Goal: Navigation & Orientation: Understand site structure

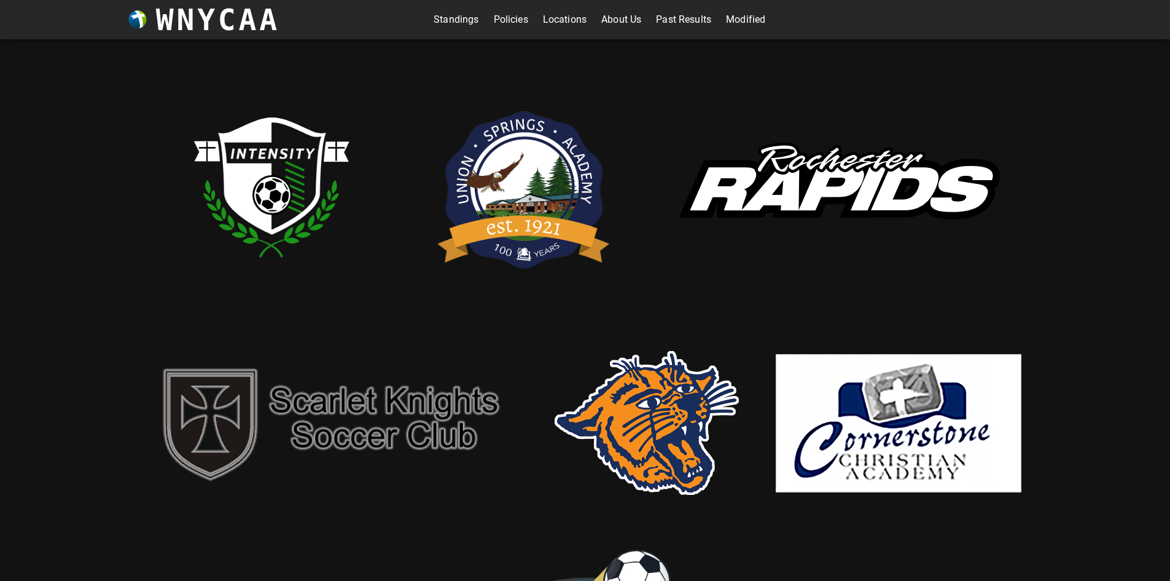
click at [439, 16] on link "Standings" at bounding box center [456, 20] width 45 height 20
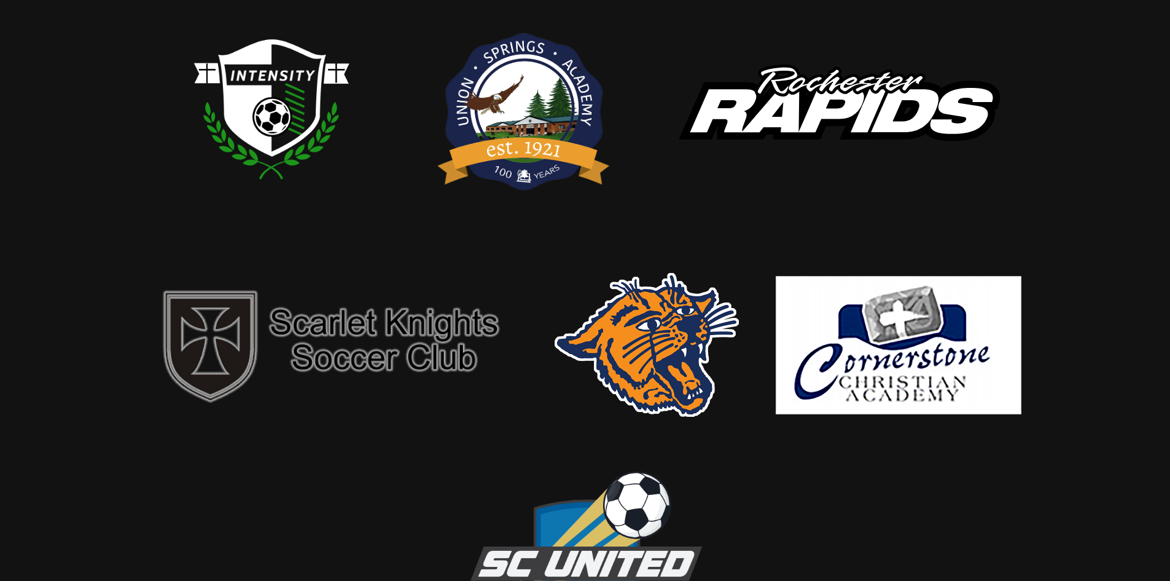
scroll to position [123, 0]
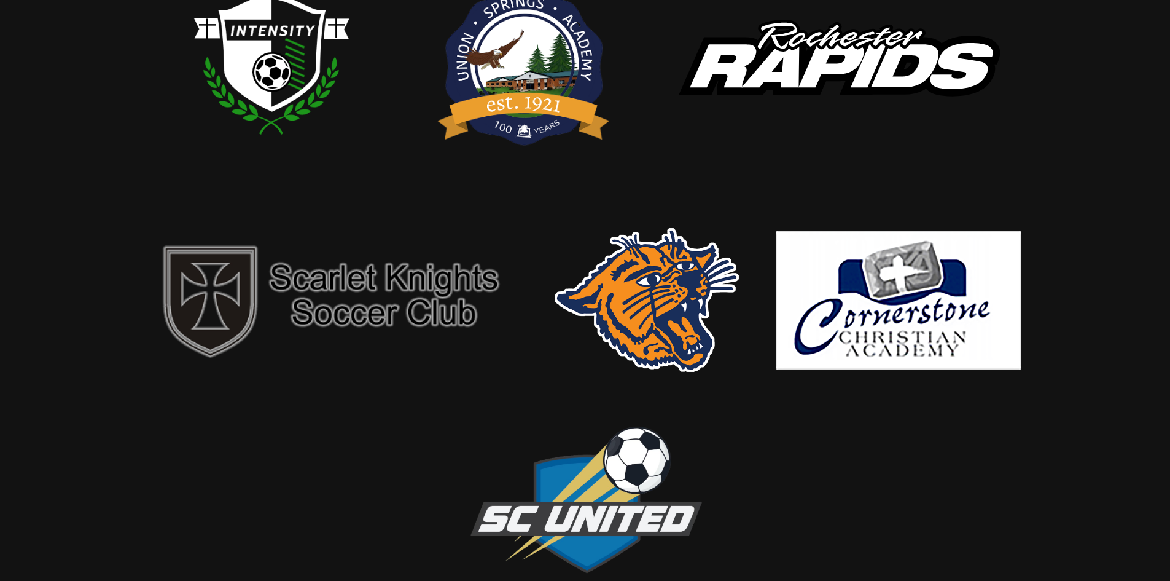
click at [363, 272] on img at bounding box center [333, 299] width 369 height 133
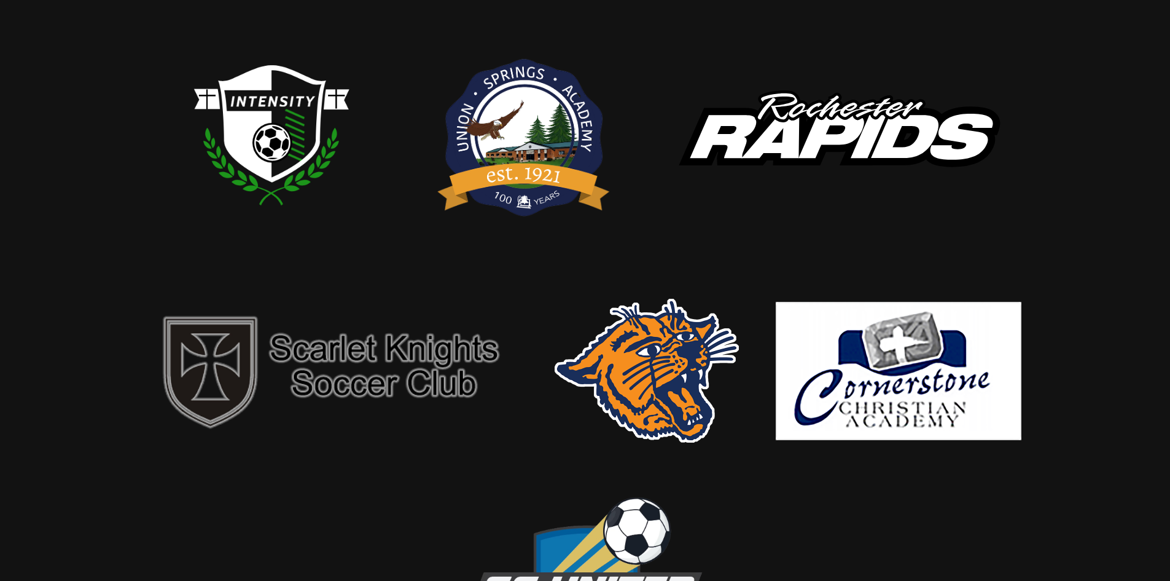
scroll to position [0, 0]
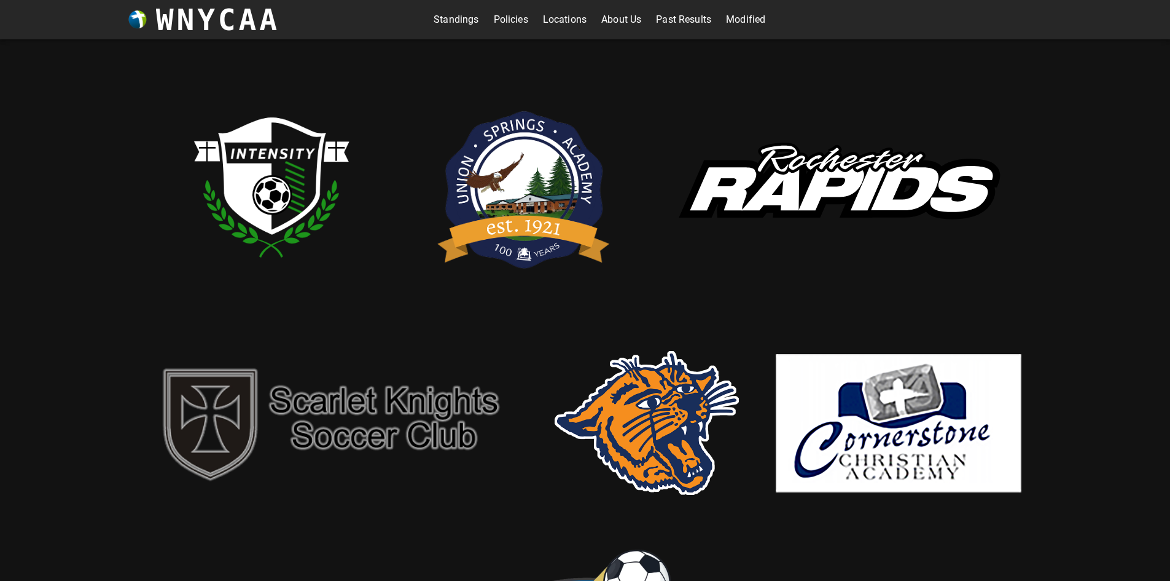
click at [742, 14] on link "Modified" at bounding box center [745, 20] width 39 height 20
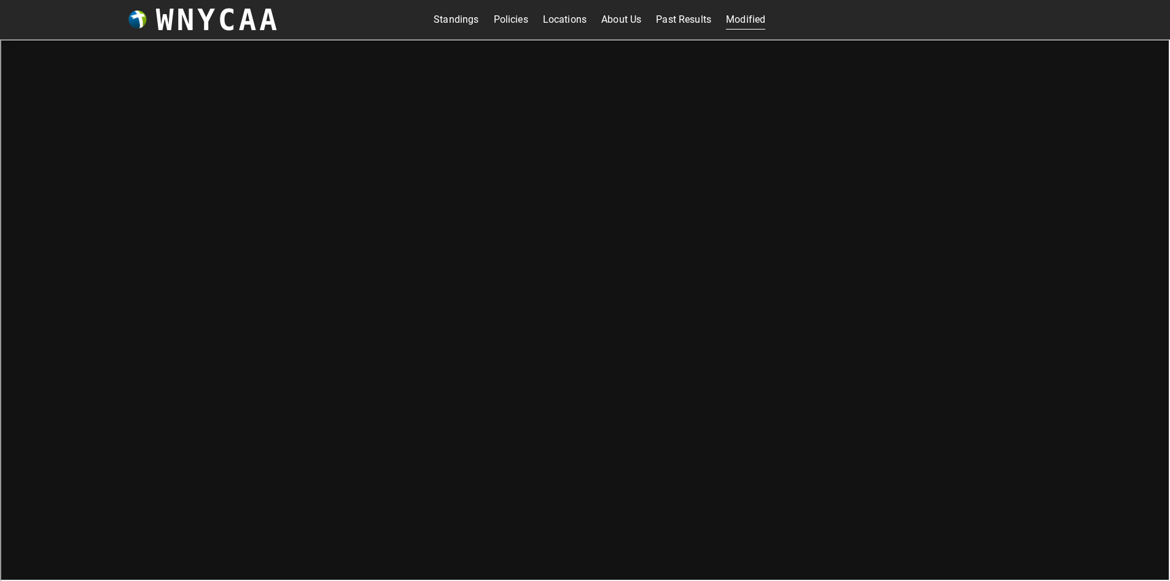
click at [444, 18] on link "Standings" at bounding box center [456, 20] width 45 height 20
click at [656, 18] on link "Past Results" at bounding box center [683, 20] width 55 height 20
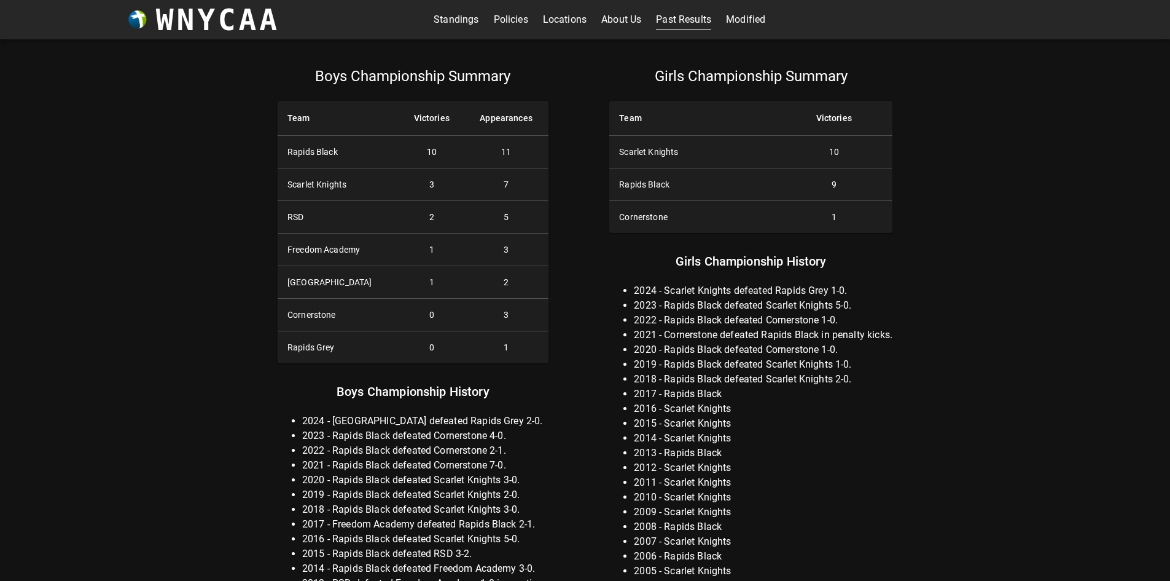
click at [616, 20] on link "About Us" at bounding box center [621, 20] width 40 height 20
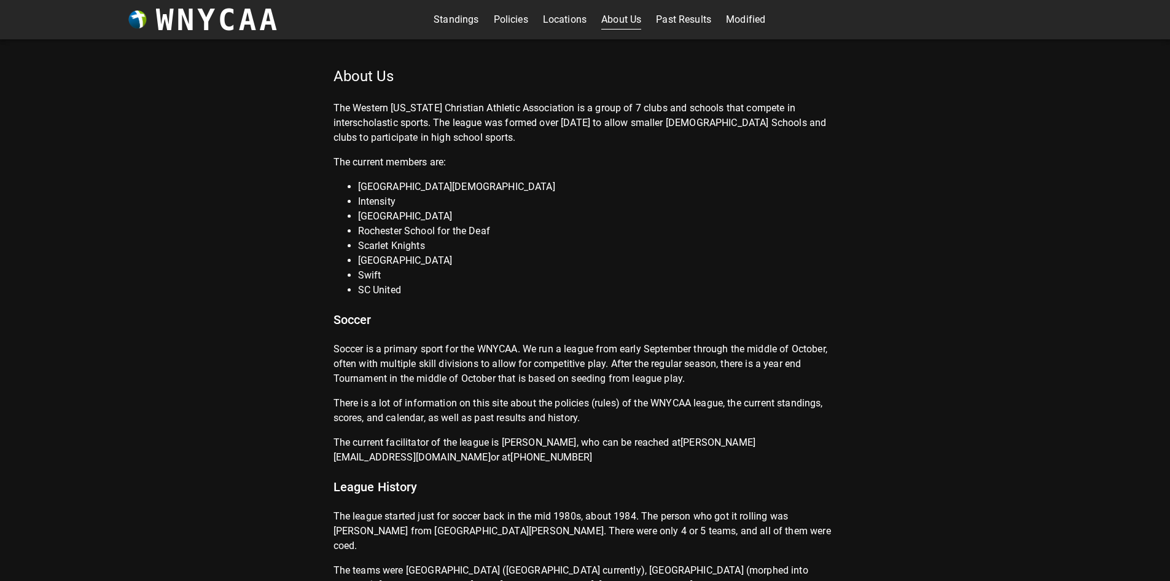
click at [553, 21] on link "Locations" at bounding box center [565, 20] width 44 height 20
